Goal: Task Accomplishment & Management: Complete application form

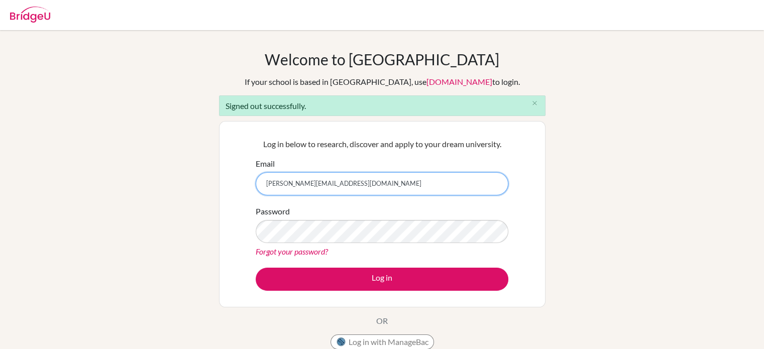
click at [355, 187] on input "l.h.davis@live.co.uk" at bounding box center [382, 183] width 253 height 23
type input "lucydavis@scis.sc.tz"
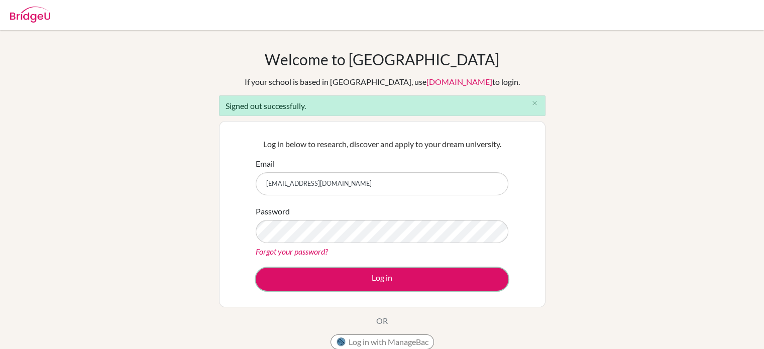
click at [361, 272] on button "Log in" at bounding box center [382, 279] width 253 height 23
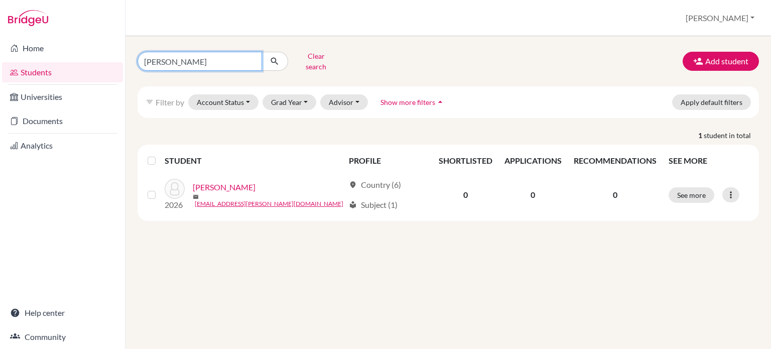
click at [252, 54] on input "[PERSON_NAME]" at bounding box center [200, 61] width 125 height 19
click at [251, 58] on input "[PERSON_NAME]" at bounding box center [200, 61] width 125 height 19
click at [309, 55] on button "Clear search" at bounding box center [316, 61] width 56 height 26
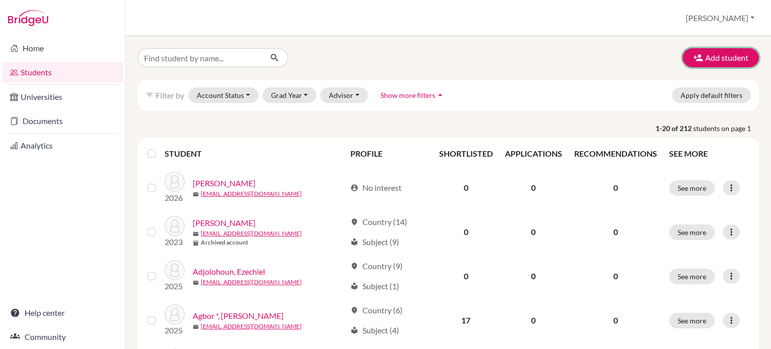
click at [725, 55] on button "Add student" at bounding box center [721, 57] width 76 height 19
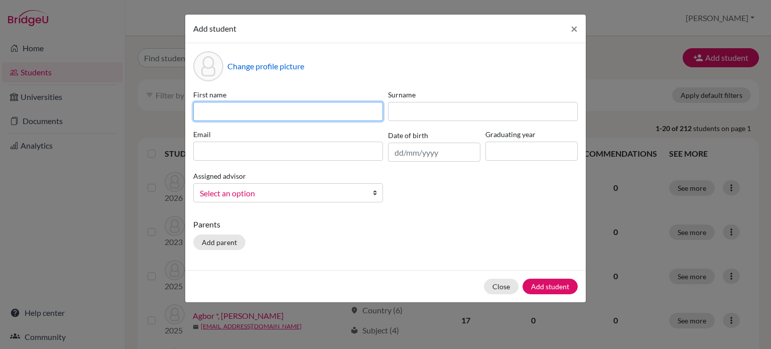
click at [293, 116] on input at bounding box center [288, 111] width 190 height 19
click at [293, 116] on input "[PERSON_NAME]" at bounding box center [288, 111] width 190 height 19
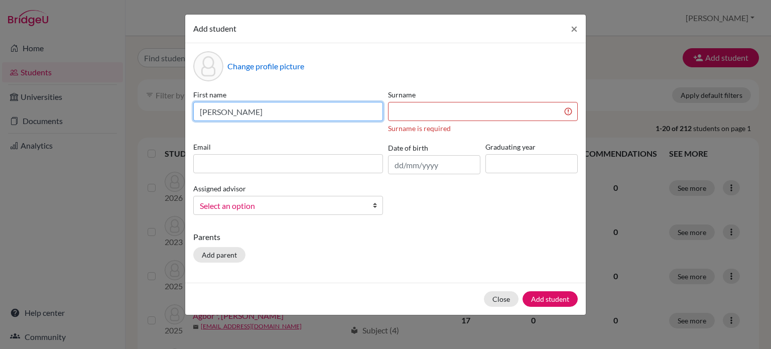
type input "[PERSON_NAME]"
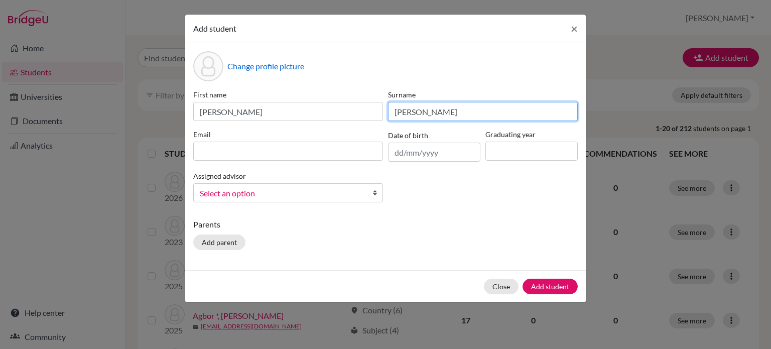
type input "[PERSON_NAME]"
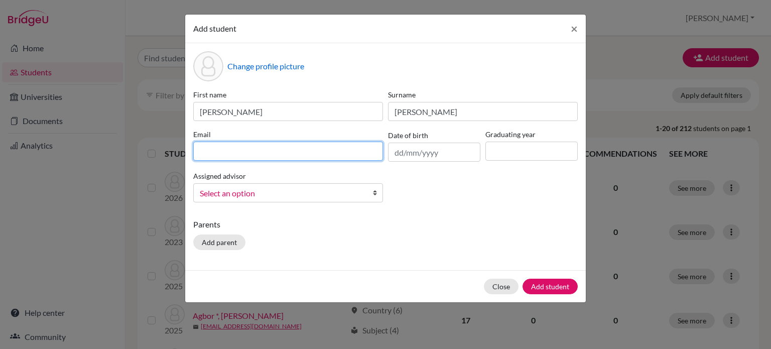
click at [271, 146] on input at bounding box center [288, 151] width 190 height 19
type input "d"
paste input "[EMAIL_ADDRESS][PERSON_NAME][DOMAIN_NAME]"
type input "[EMAIL_ADDRESS][PERSON_NAME][DOMAIN_NAME]"
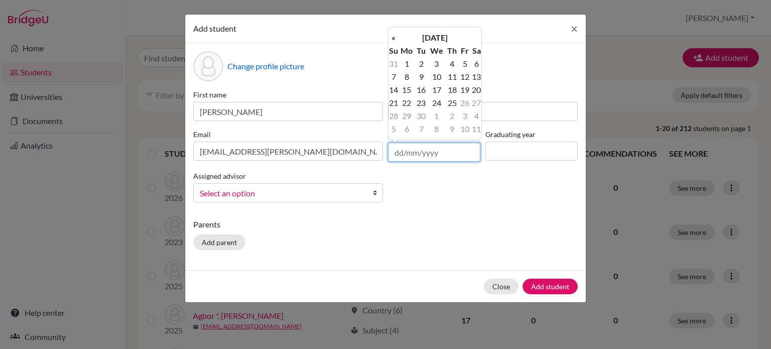
click at [431, 150] on input "text" at bounding box center [434, 152] width 92 height 19
type input "[DATE]"
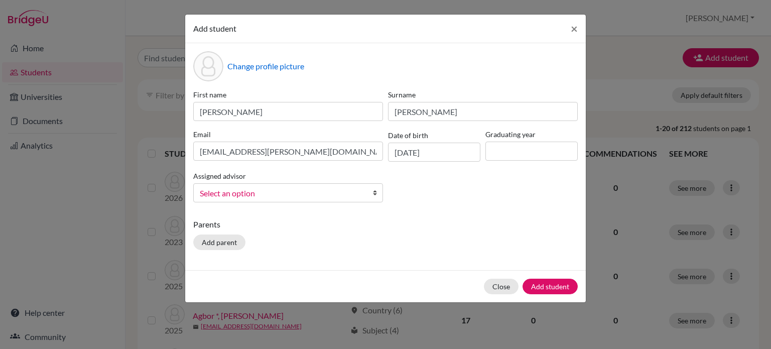
click at [442, 245] on div "Parents Add parent" at bounding box center [385, 236] width 385 height 36
click at [511, 157] on input at bounding box center [532, 151] width 92 height 19
click at [524, 158] on input at bounding box center [532, 151] width 92 height 19
type input "2028"
click at [374, 234] on div "Parents Add parent" at bounding box center [385, 236] width 385 height 36
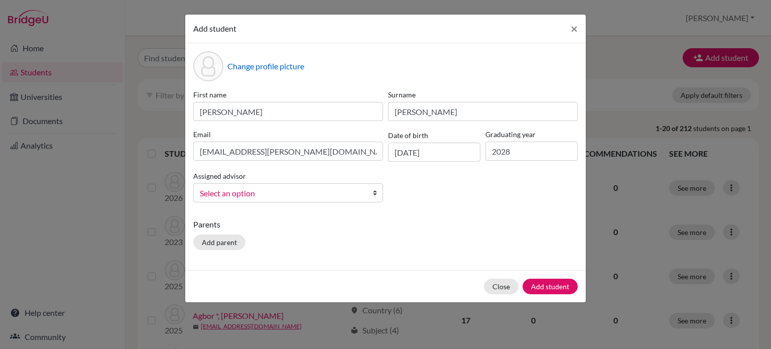
click at [281, 182] on div "Assigned advisor [PERSON_NAME], [PERSON_NAME], [PERSON_NAME], [PERSON_NAME] [PE…" at bounding box center [288, 186] width 195 height 33
click at [278, 187] on link "Select an option" at bounding box center [288, 192] width 190 height 19
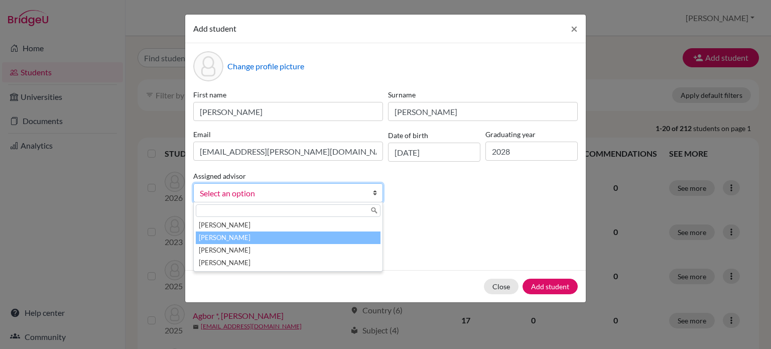
click at [256, 240] on li "[PERSON_NAME]" at bounding box center [288, 238] width 185 height 13
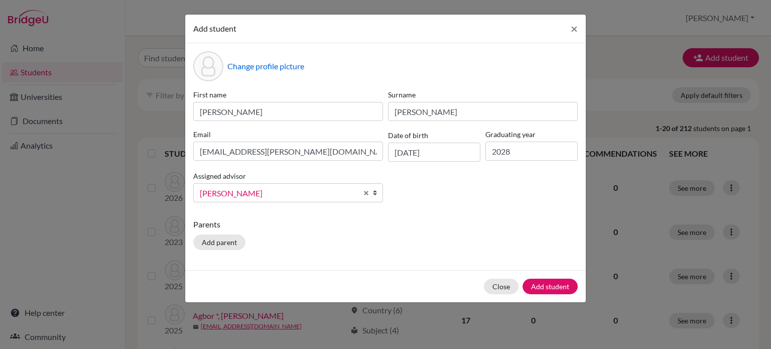
click at [384, 242] on div "Parents Add parent" at bounding box center [385, 236] width 385 height 36
click at [438, 190] on div "First name [PERSON_NAME] [PERSON_NAME] Email [EMAIL_ADDRESS][PERSON_NAME][DOMAI…" at bounding box center [386, 149] width 390 height 121
click at [560, 285] on button "Add student" at bounding box center [550, 287] width 55 height 16
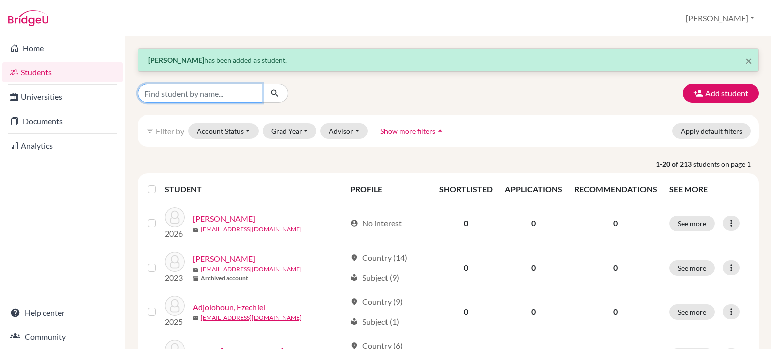
click at [182, 99] on input "Find student by name..." at bounding box center [200, 93] width 125 height 19
type input "[PERSON_NAME]"
click button "submit" at bounding box center [275, 93] width 27 height 19
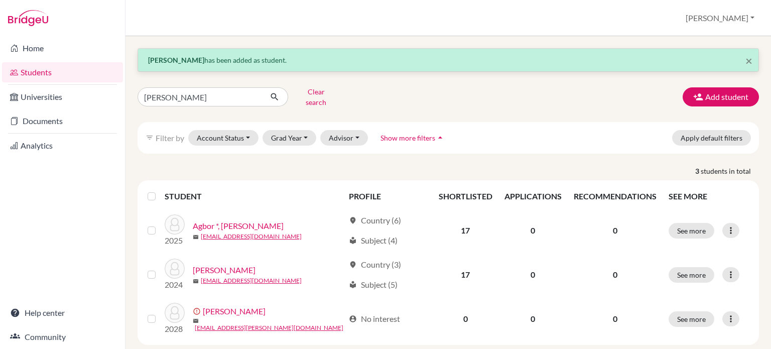
scroll to position [12, 0]
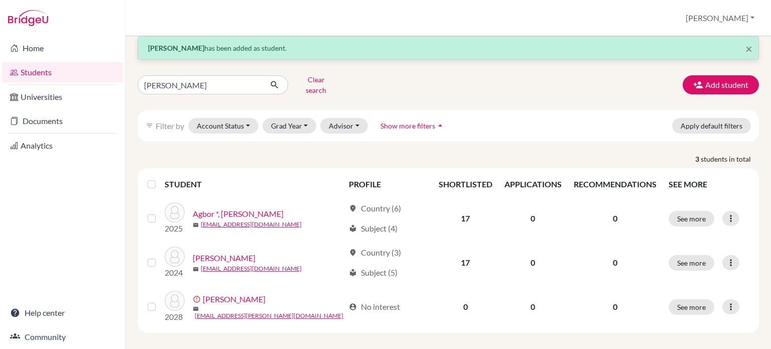
click at [199, 70] on div "× [PERSON_NAME] has been added as student. [PERSON_NAME] search Add student fil…" at bounding box center [449, 184] width 622 height 297
click at [197, 75] on input "[PERSON_NAME]" at bounding box center [200, 84] width 125 height 19
type input "d"
type input "[PERSON_NAME]"
click button "submit" at bounding box center [275, 84] width 27 height 19
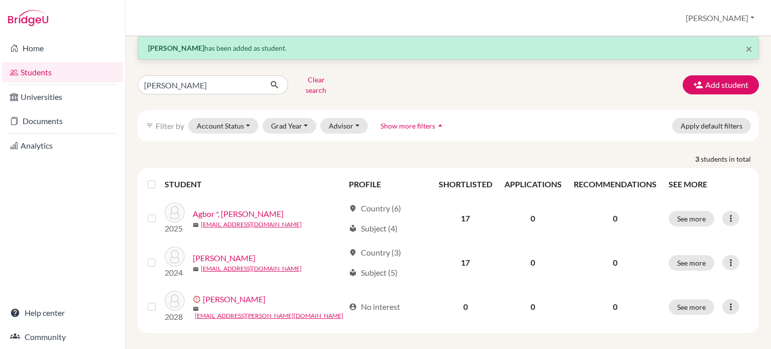
scroll to position [0, 0]
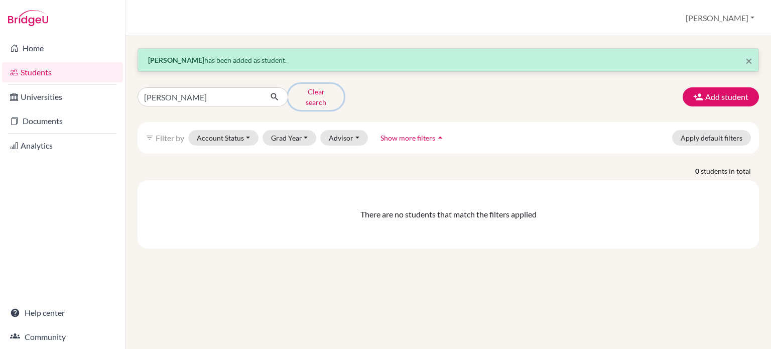
click at [303, 96] on button "Clear search" at bounding box center [316, 97] width 56 height 26
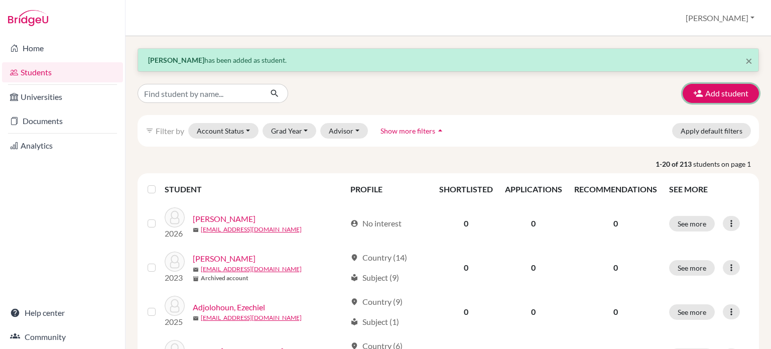
click at [736, 89] on button "Add student" at bounding box center [721, 93] width 76 height 19
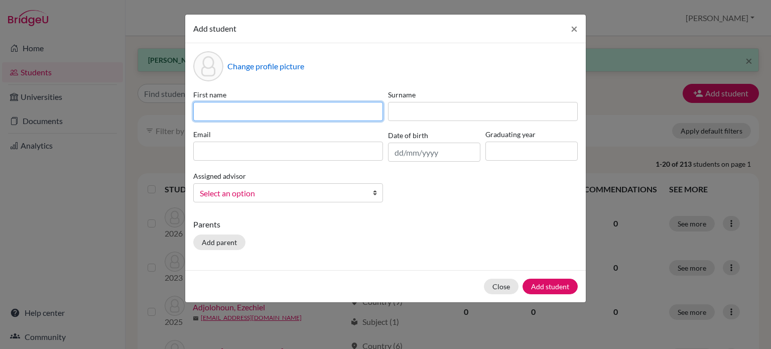
click at [372, 109] on input at bounding box center [288, 111] width 190 height 19
type input "[PERSON_NAME]"
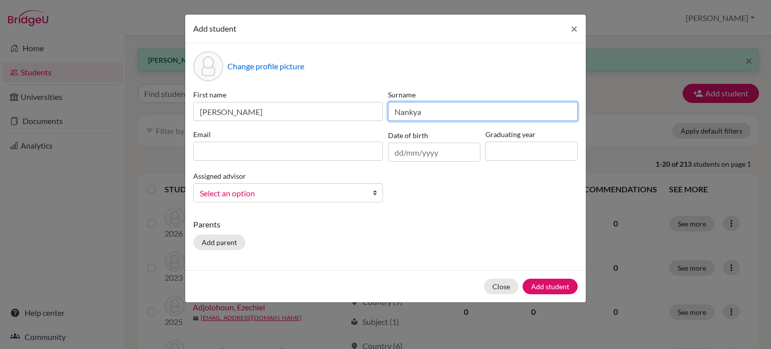
type input "Nankya"
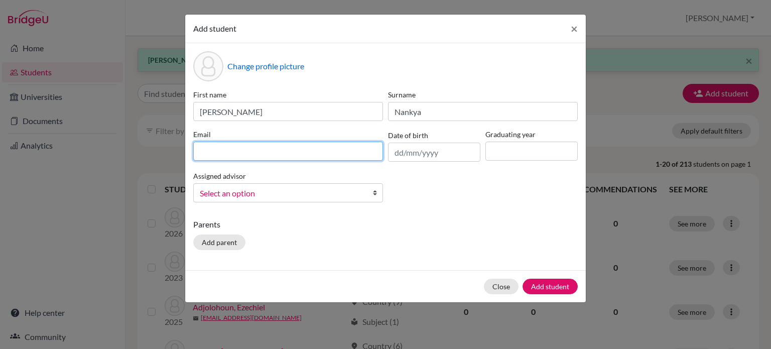
click at [291, 154] on input at bounding box center [288, 151] width 190 height 19
paste input "[EMAIL_ADDRESS][DOMAIN_NAME]"
type input "[EMAIL_ADDRESS][DOMAIN_NAME]"
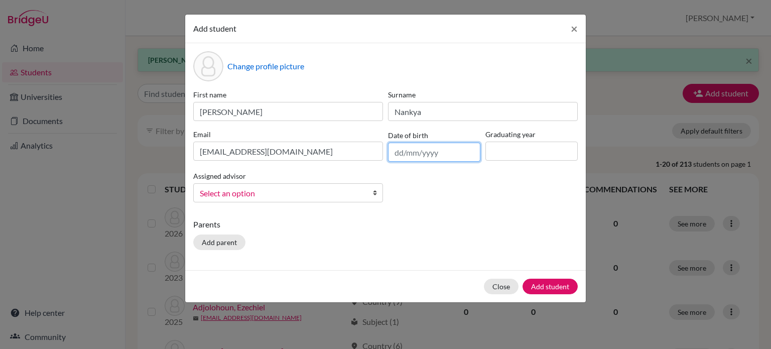
click at [442, 145] on input "text" at bounding box center [434, 152] width 92 height 19
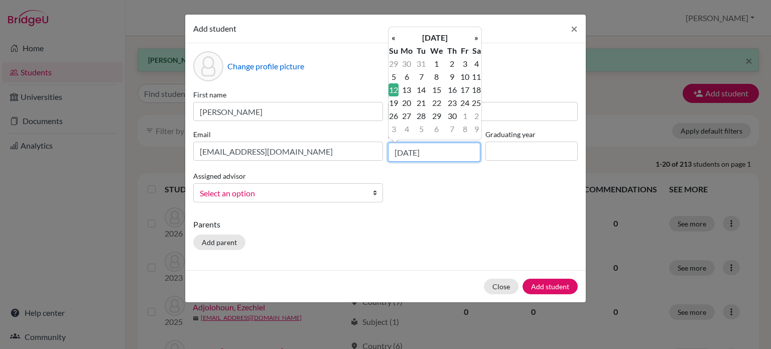
type input "[DATE]"
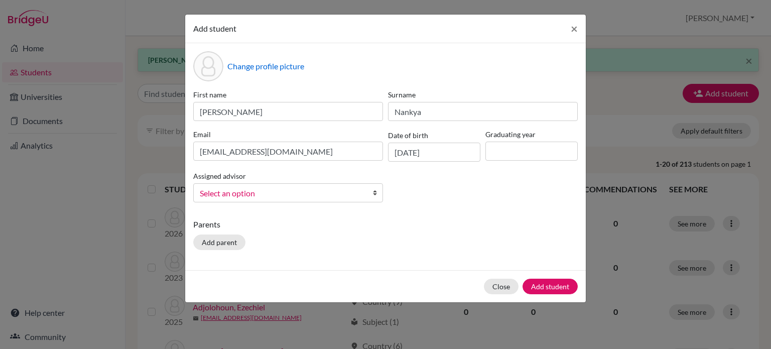
click at [433, 237] on div "Parents Add parent" at bounding box center [385, 236] width 385 height 36
click at [520, 156] on input at bounding box center [532, 151] width 92 height 19
type input "2027"
click at [442, 222] on p "Parents" at bounding box center [385, 224] width 385 height 12
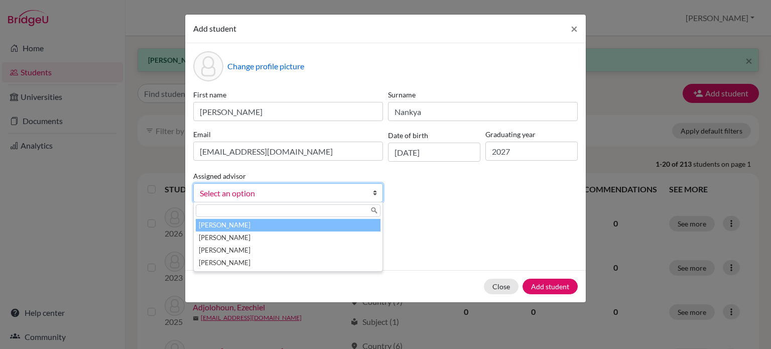
click at [330, 196] on span "Select an option" at bounding box center [282, 193] width 164 height 13
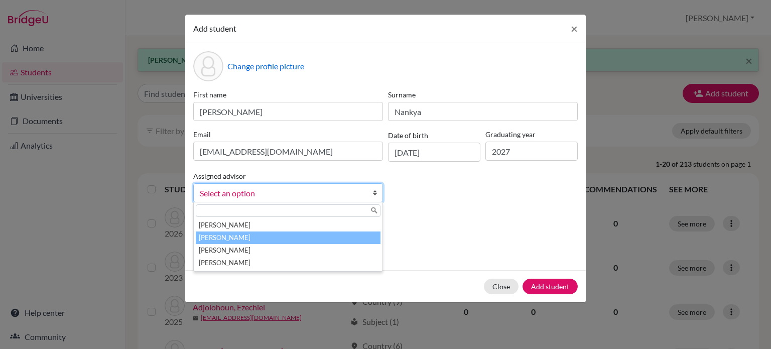
click at [257, 239] on li "[PERSON_NAME]" at bounding box center [288, 238] width 185 height 13
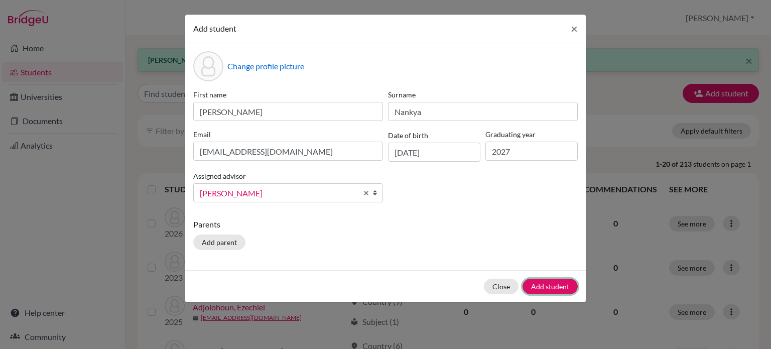
click at [563, 293] on button "Add student" at bounding box center [550, 287] width 55 height 16
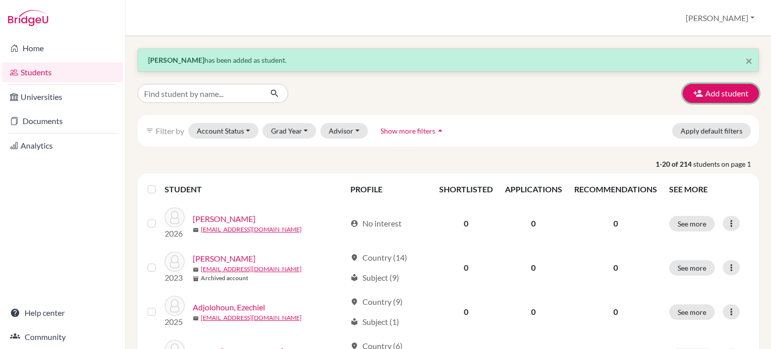
click at [715, 101] on button "Add student" at bounding box center [721, 93] width 76 height 19
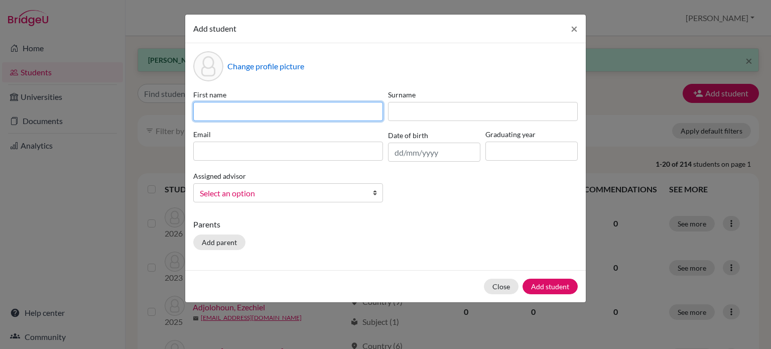
click at [326, 114] on input at bounding box center [288, 111] width 190 height 19
type input "Paras"
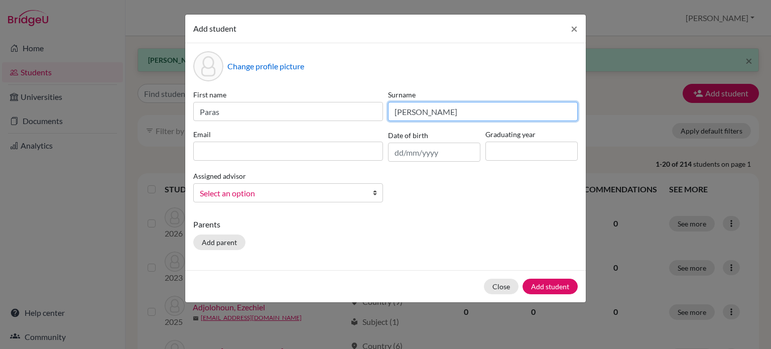
type input "[PERSON_NAME]"
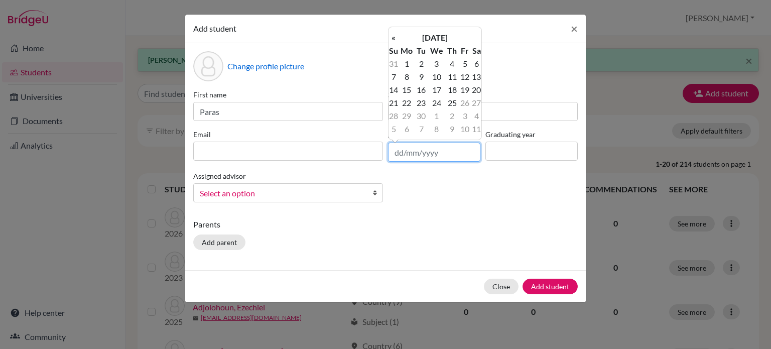
click at [426, 150] on input "text" at bounding box center [434, 152] width 92 height 19
type input "[DATE]"
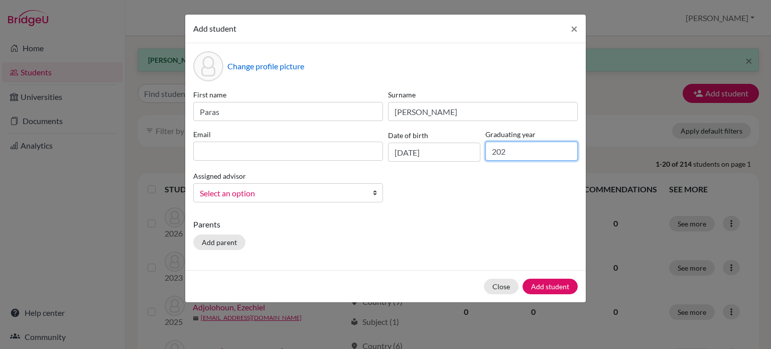
type input "2027"
click at [273, 206] on div "First name [PERSON_NAME] Surname [PERSON_NAME] Email Date of birth [DEMOGRAPHIC…" at bounding box center [386, 149] width 390 height 121
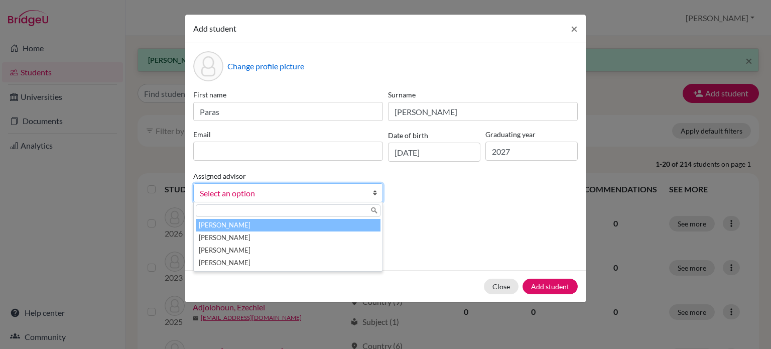
click at [292, 199] on span "Select an option" at bounding box center [282, 193] width 164 height 13
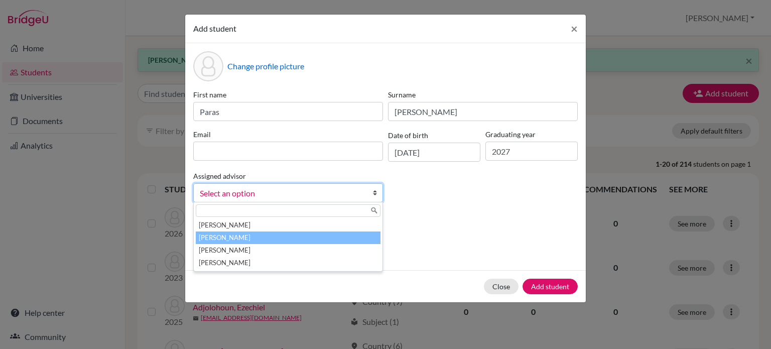
click at [267, 237] on li "[PERSON_NAME]" at bounding box center [288, 238] width 185 height 13
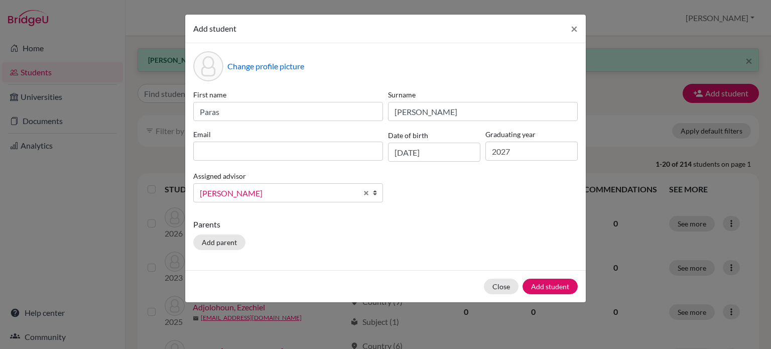
click at [451, 256] on div "Change profile picture First name [PERSON_NAME] Surname [PERSON_NAME] Email Dat…" at bounding box center [385, 156] width 401 height 227
click at [549, 292] on button "Add student" at bounding box center [550, 287] width 55 height 16
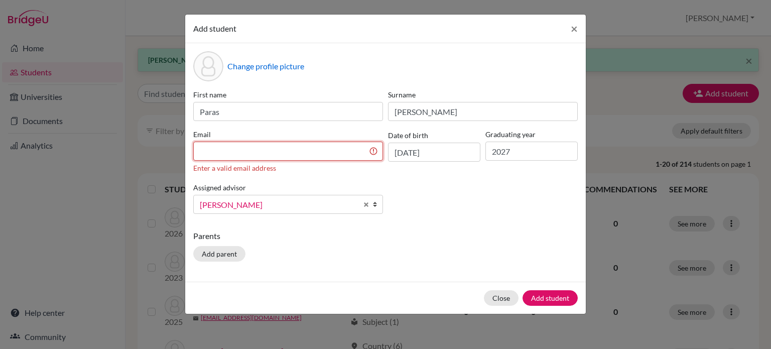
click at [321, 158] on input at bounding box center [288, 151] width 190 height 19
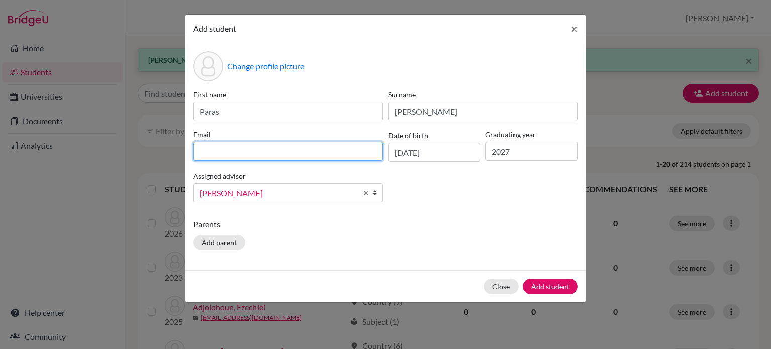
paste input "[EMAIL_ADDRESS][PERSON_NAME][DOMAIN_NAME]"
type input "[EMAIL_ADDRESS][PERSON_NAME][DOMAIN_NAME]"
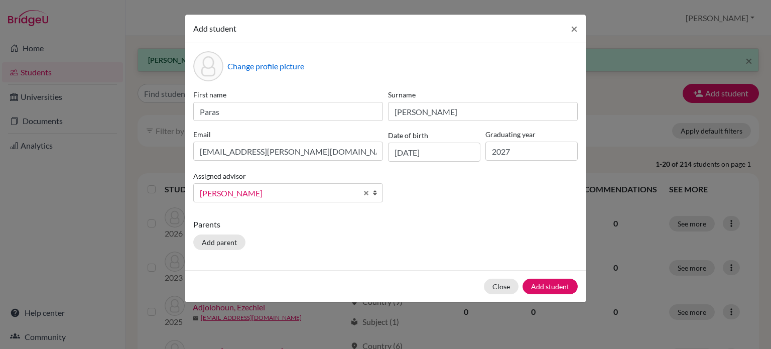
click at [551, 255] on div "Change profile picture First name [PERSON_NAME] Surname [PERSON_NAME] Email [EM…" at bounding box center [385, 156] width 401 height 227
click at [550, 287] on button "Add student" at bounding box center [550, 287] width 55 height 16
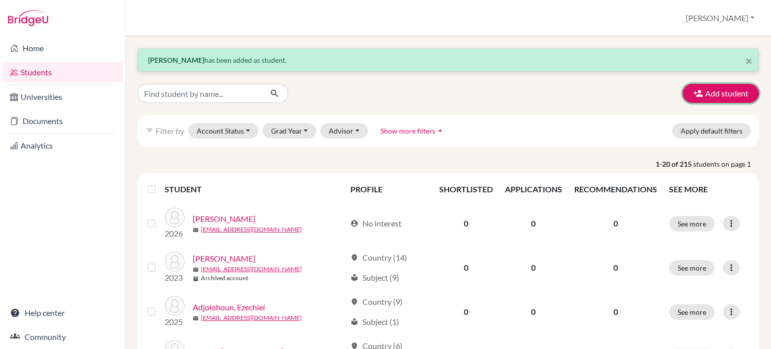
click at [715, 89] on button "Add student" at bounding box center [721, 93] width 76 height 19
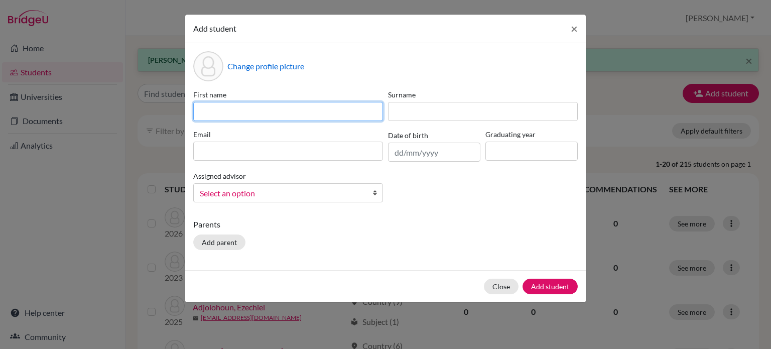
click at [285, 113] on input at bounding box center [288, 111] width 190 height 19
type input "[PERSON_NAME]"
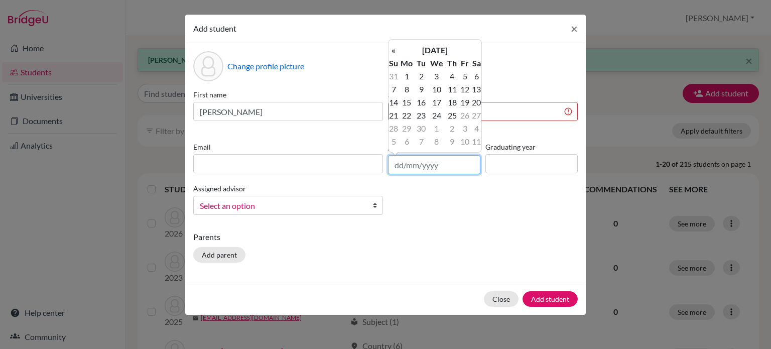
click at [396, 152] on body "Home Students Universities Documents Analytics Help center Community Students o…" at bounding box center [385, 174] width 771 height 349
type input "[DATE]"
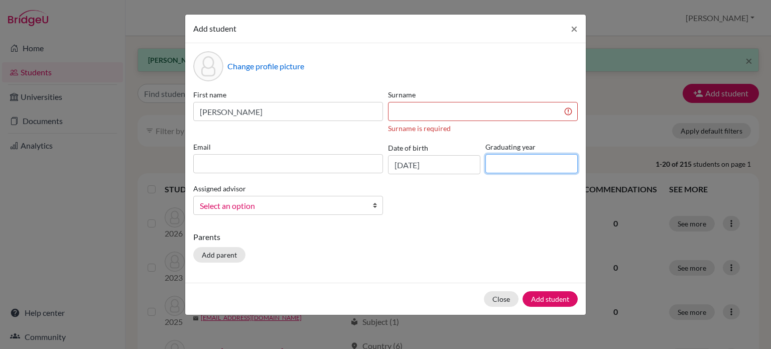
click at [533, 164] on input at bounding box center [532, 163] width 92 height 19
type input "2027"
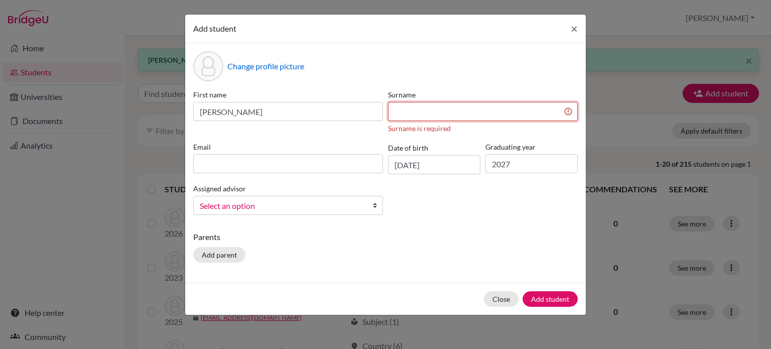
click at [416, 112] on input at bounding box center [483, 111] width 190 height 19
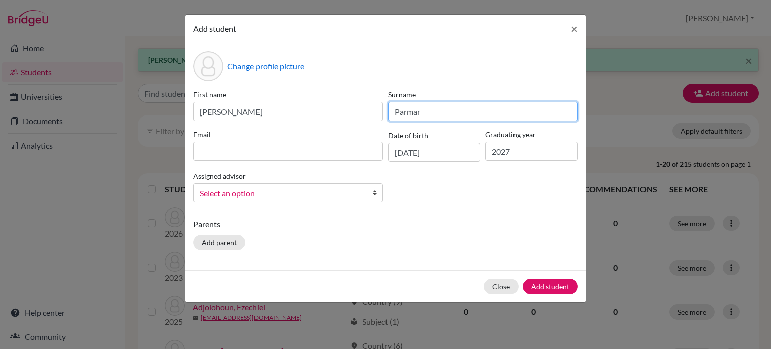
type input "Parmar"
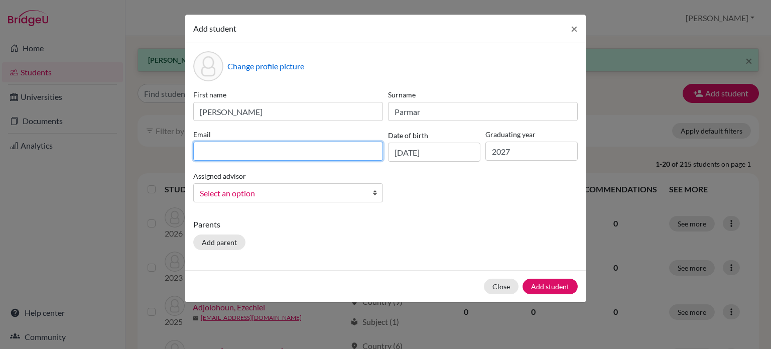
click at [331, 151] on input at bounding box center [288, 151] width 190 height 19
paste input "[EMAIL_ADDRESS][DOMAIN_NAME]"
type input "[EMAIL_ADDRESS][DOMAIN_NAME]"
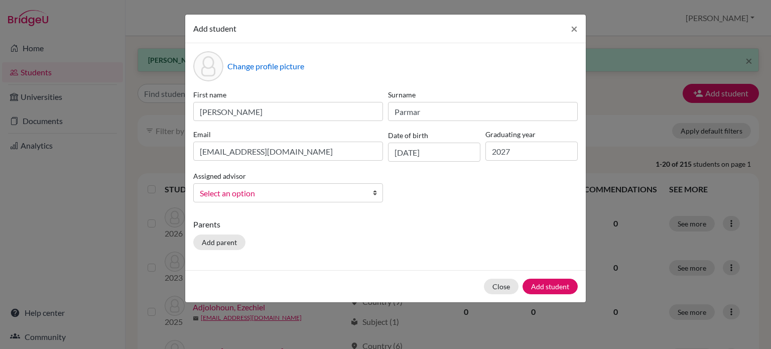
click at [464, 220] on p "Parents" at bounding box center [385, 224] width 385 height 12
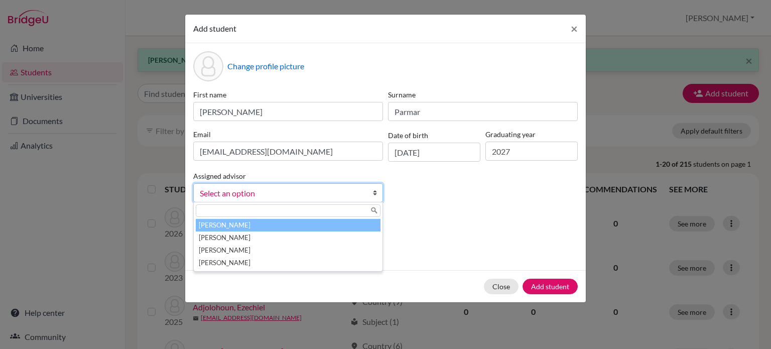
click at [325, 192] on span "Select an option" at bounding box center [282, 193] width 164 height 13
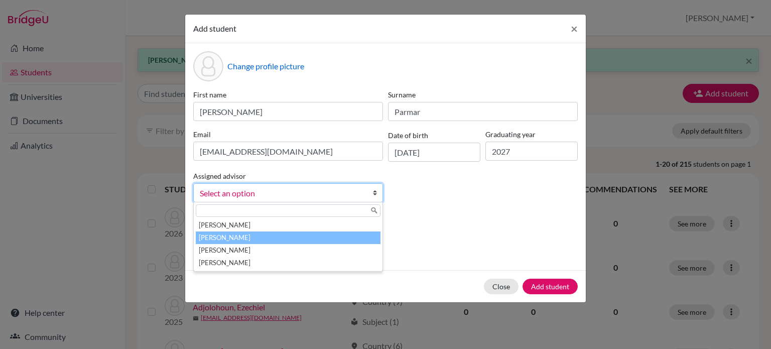
click at [275, 237] on li "[PERSON_NAME]" at bounding box center [288, 238] width 185 height 13
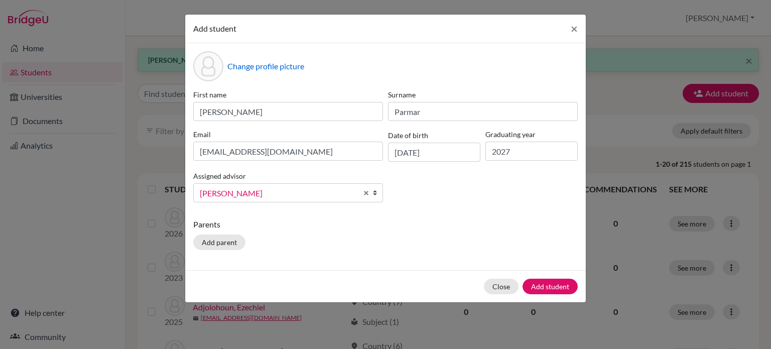
click at [402, 258] on div "Change profile picture First name [PERSON_NAME] Surname [PERSON_NAME] Email [EM…" at bounding box center [385, 156] width 401 height 227
click at [565, 287] on button "Add student" at bounding box center [550, 287] width 55 height 16
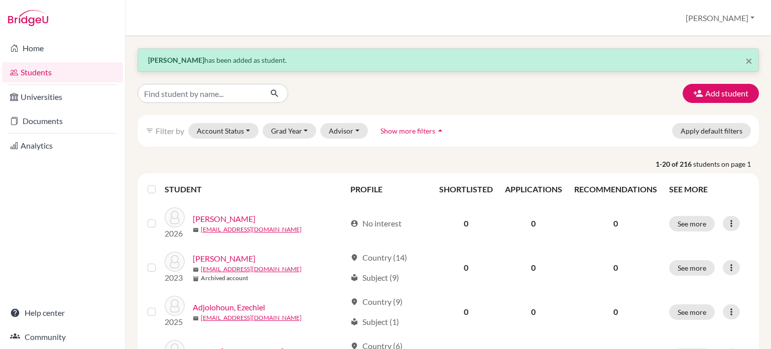
click at [94, 217] on div "Home Students Universities Documents Analytics Help center Community" at bounding box center [62, 192] width 125 height 313
click at [93, 220] on div "Home Students Universities Documents Analytics Help center Community" at bounding box center [62, 192] width 125 height 313
click at [107, 236] on div "Home Students Universities Documents Analytics Help center Community" at bounding box center [62, 192] width 125 height 313
